Goal: Task Accomplishment & Management: Complete application form

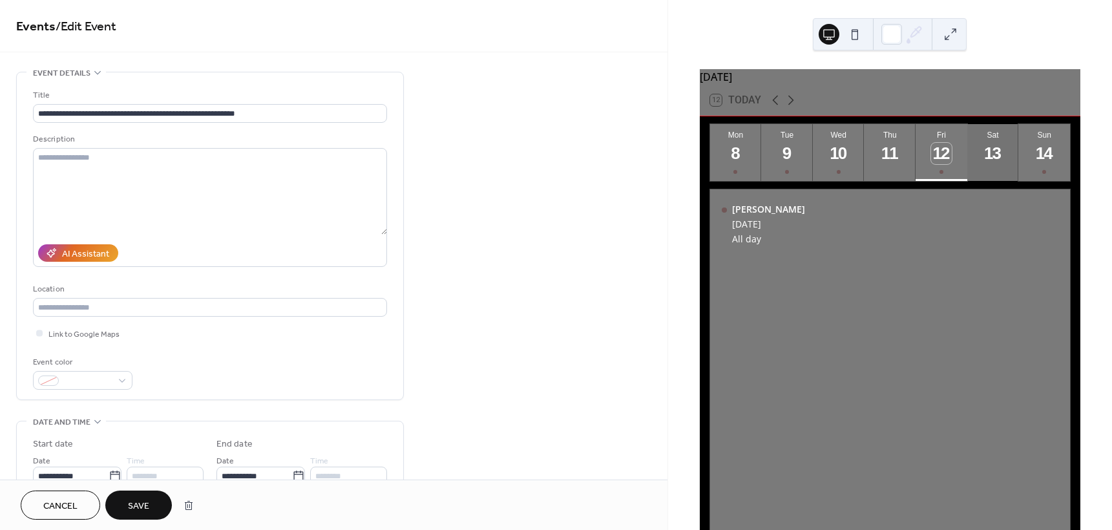
click at [997, 159] on div "13" at bounding box center [992, 153] width 21 height 21
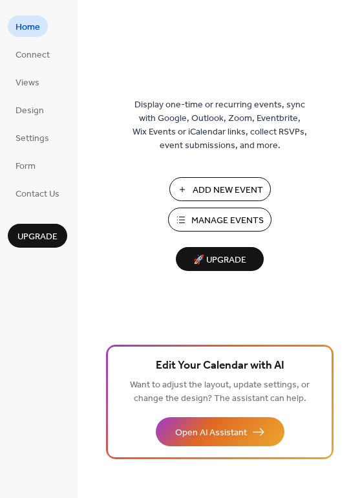
click at [184, 183] on button "Add New Event" at bounding box center [219, 189] width 101 height 24
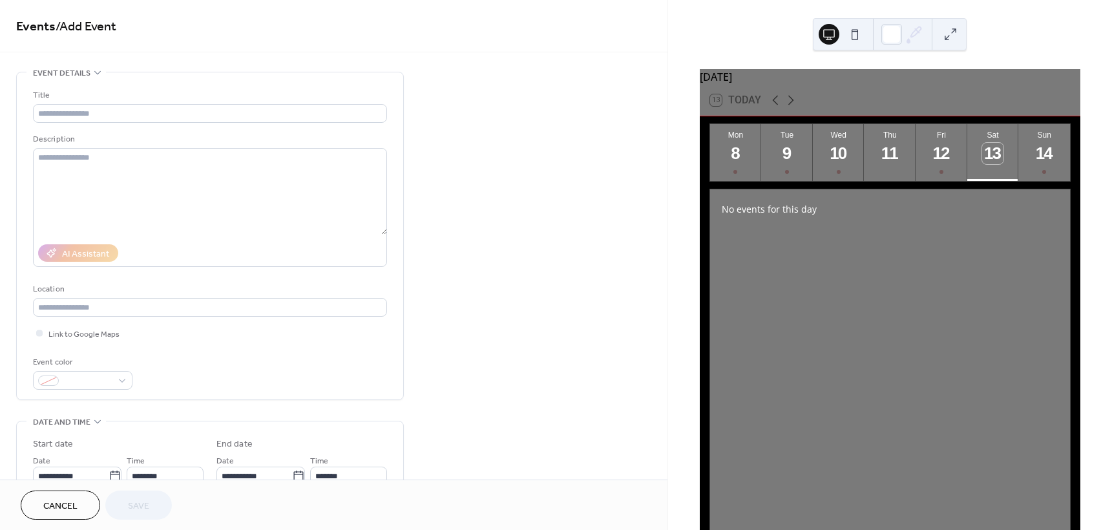
drag, startPoint x: 0, startPoint y: 0, endPoint x: 928, endPoint y: 241, distance: 959.3
click at [928, 241] on div "No events for this day" at bounding box center [890, 389] width 360 height 400
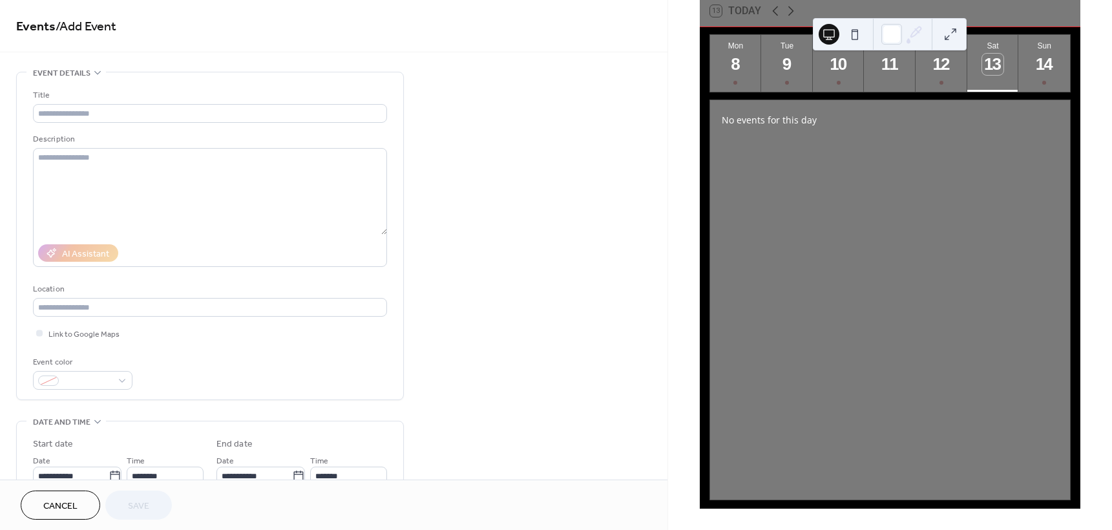
click at [196, 101] on div "Title" at bounding box center [208, 96] width 351 height 14
drag, startPoint x: 196, startPoint y: 101, endPoint x: 185, endPoint y: 113, distance: 16.4
click at [185, 113] on div "Title" at bounding box center [210, 106] width 354 height 34
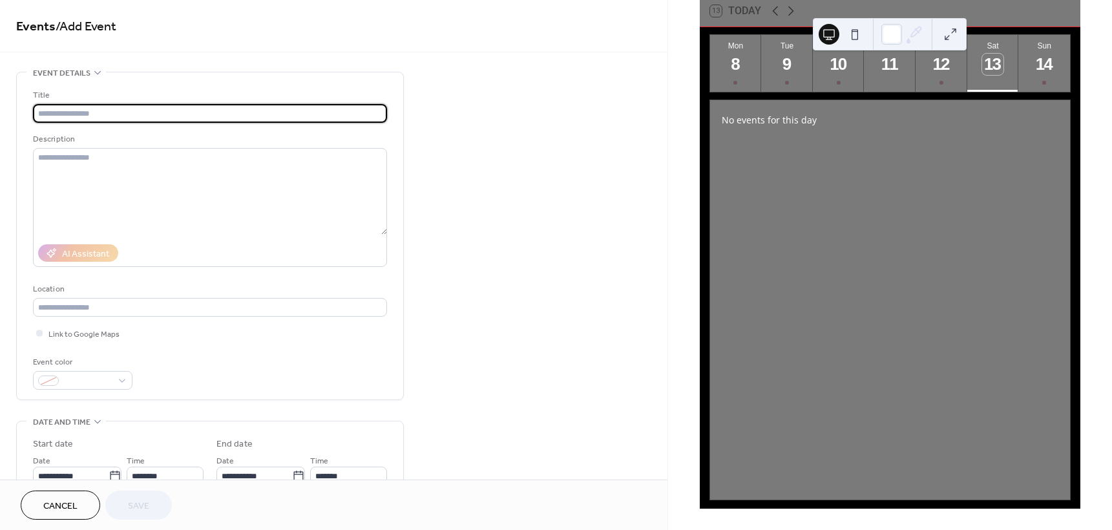
click at [185, 113] on input "text" at bounding box center [210, 113] width 354 height 19
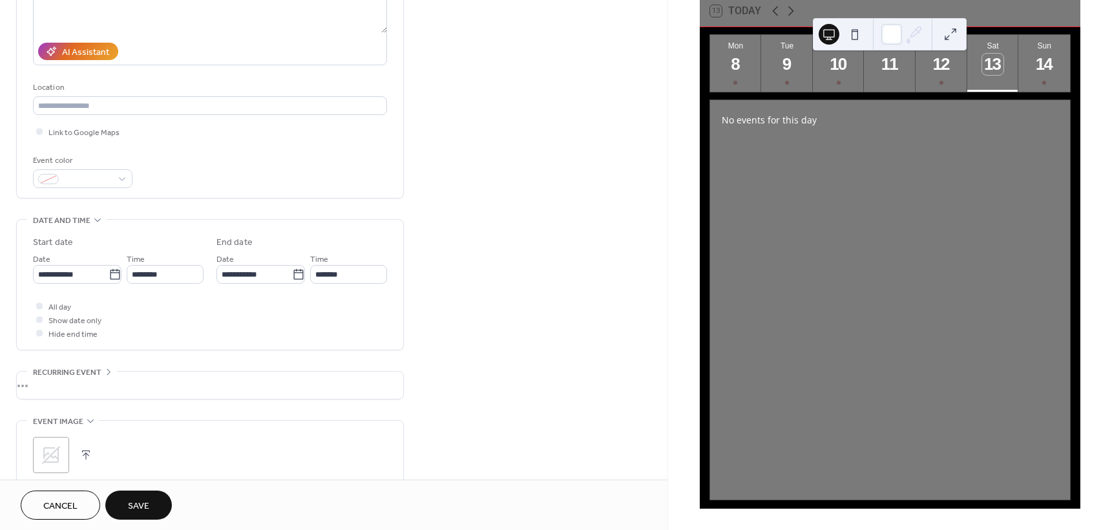
scroll to position [207, 0]
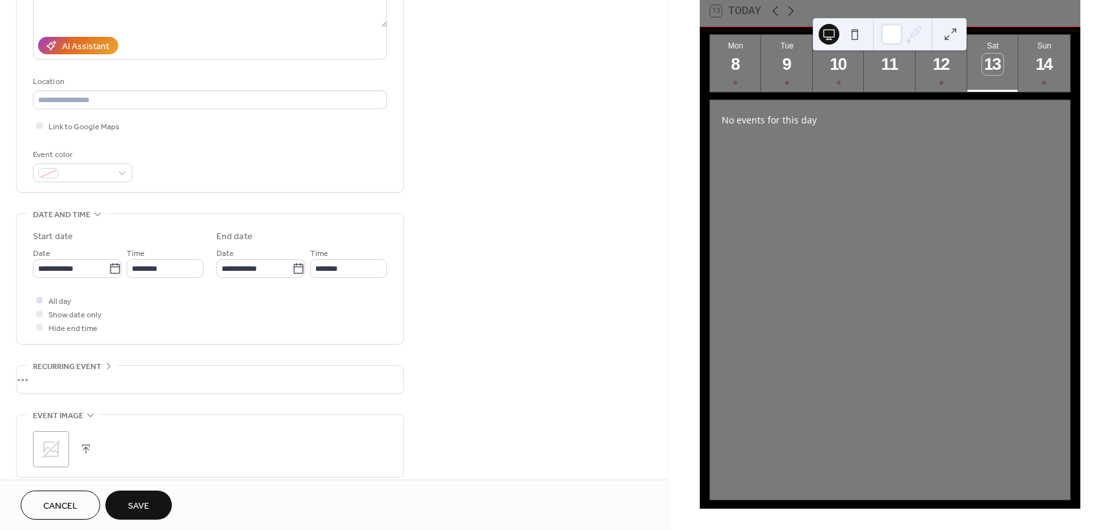
type input "**********"
click at [38, 302] on div at bounding box center [39, 300] width 6 height 6
click at [154, 496] on button "Save" at bounding box center [138, 504] width 67 height 29
